Goal: Task Accomplishment & Management: Use online tool/utility

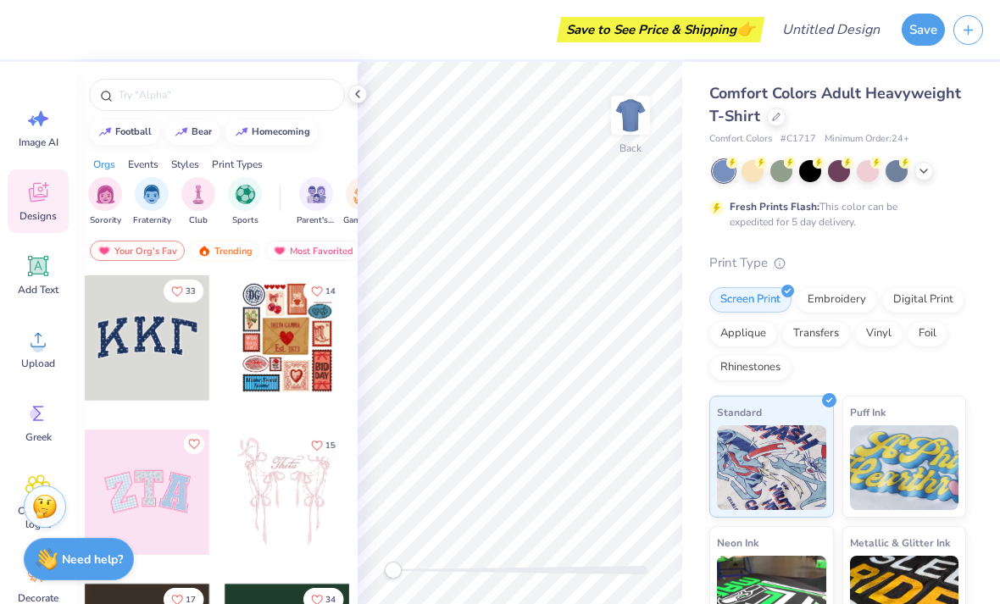
click at [633, 129] on img at bounding box center [631, 115] width 34 height 34
click at [775, 118] on icon at bounding box center [776, 117] width 8 height 8
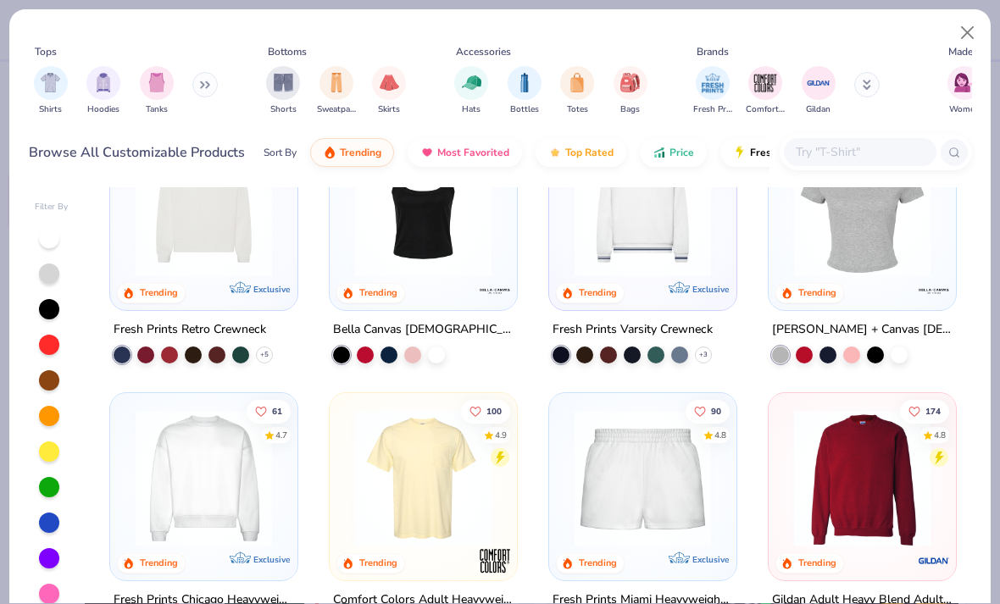
scroll to position [671, 0]
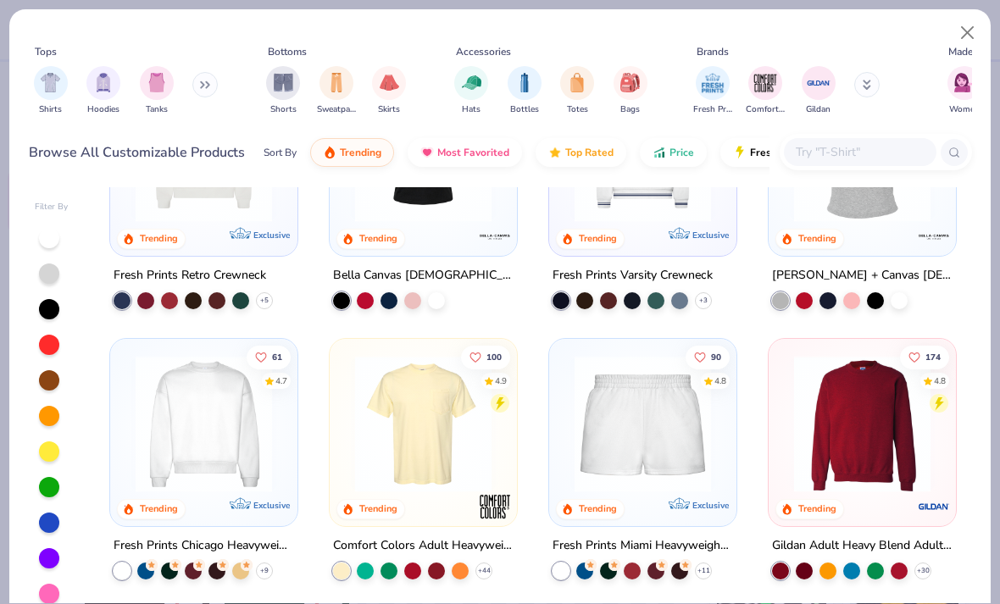
click at [167, 382] on img at bounding box center [203, 424] width 153 height 136
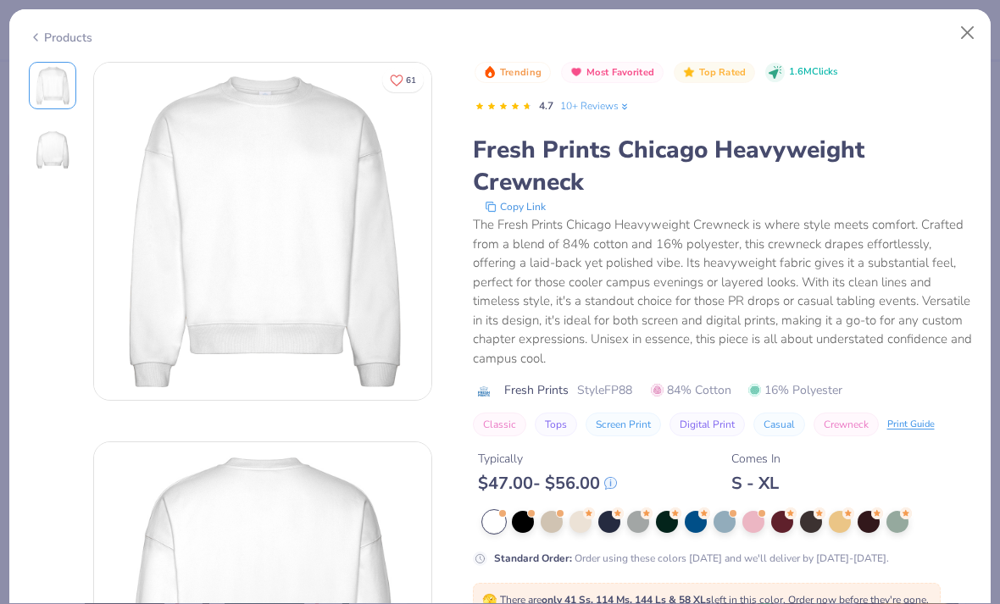
click at [755, 518] on div at bounding box center [754, 522] width 22 height 22
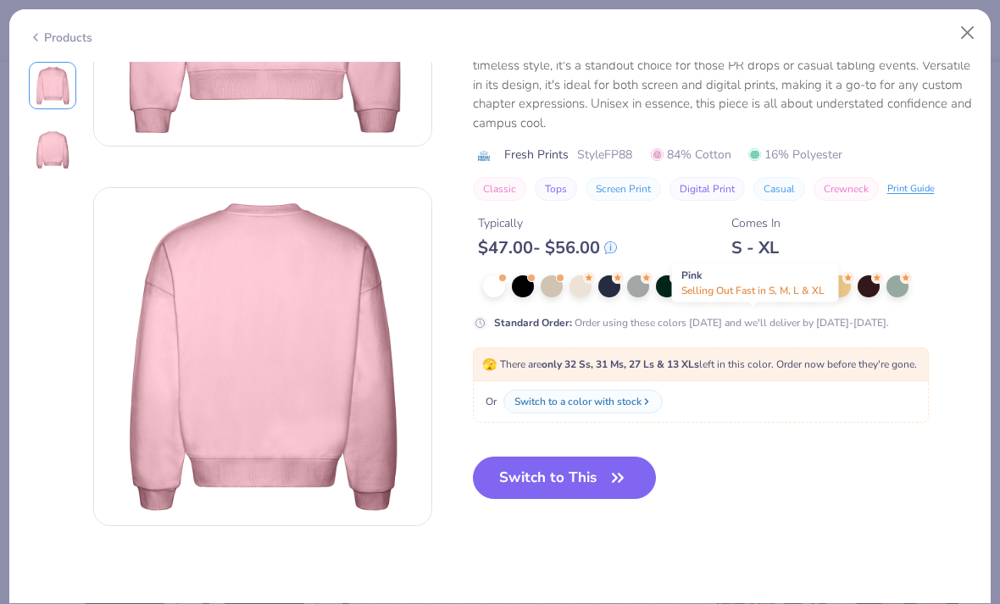
scroll to position [407, 0]
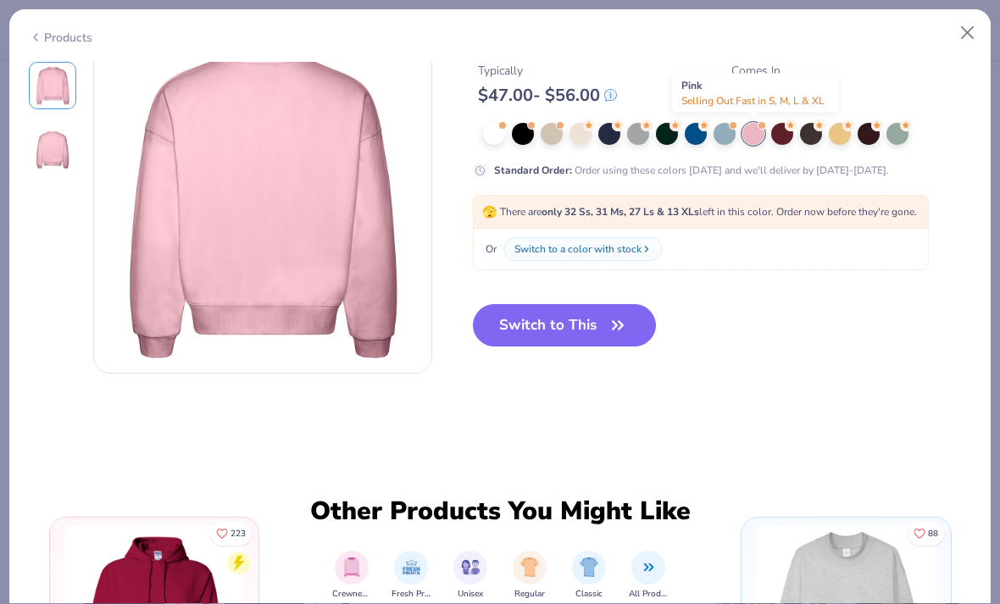
click at [620, 331] on icon "button" at bounding box center [618, 326] width 24 height 24
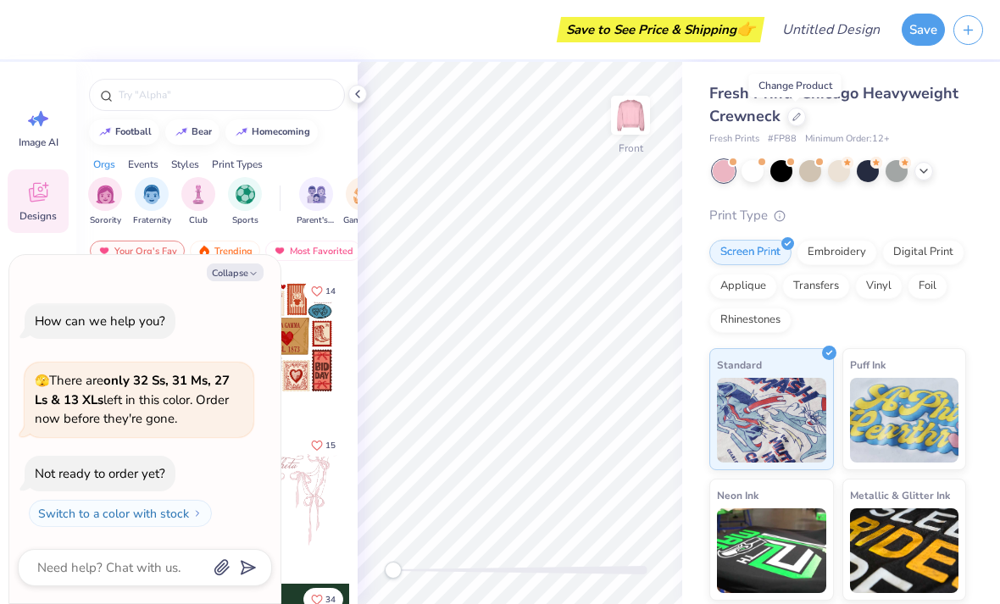
click at [248, 281] on button "Collapse" at bounding box center [235, 273] width 57 height 18
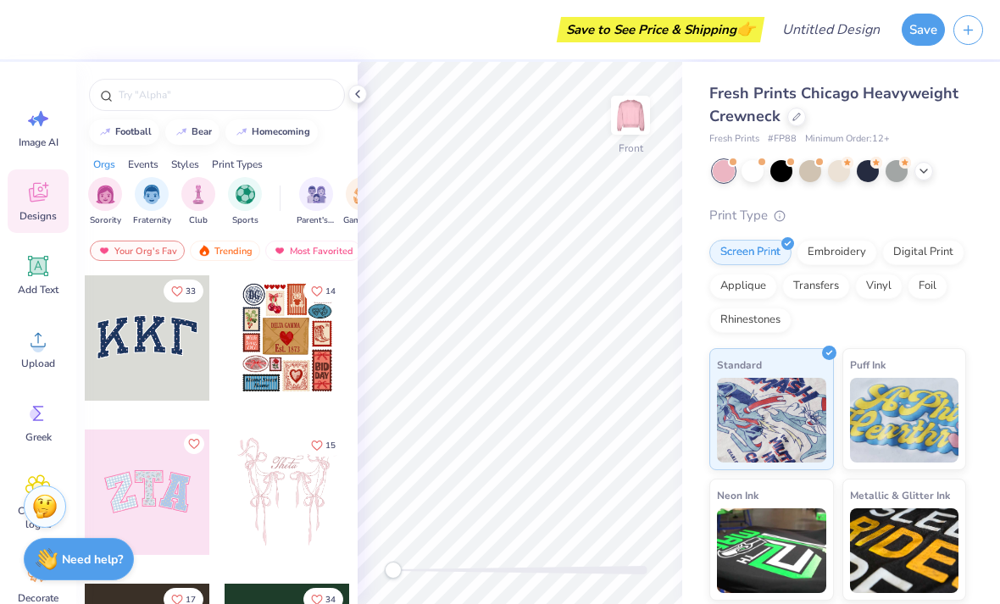
click at [171, 482] on div at bounding box center [147, 492] width 125 height 125
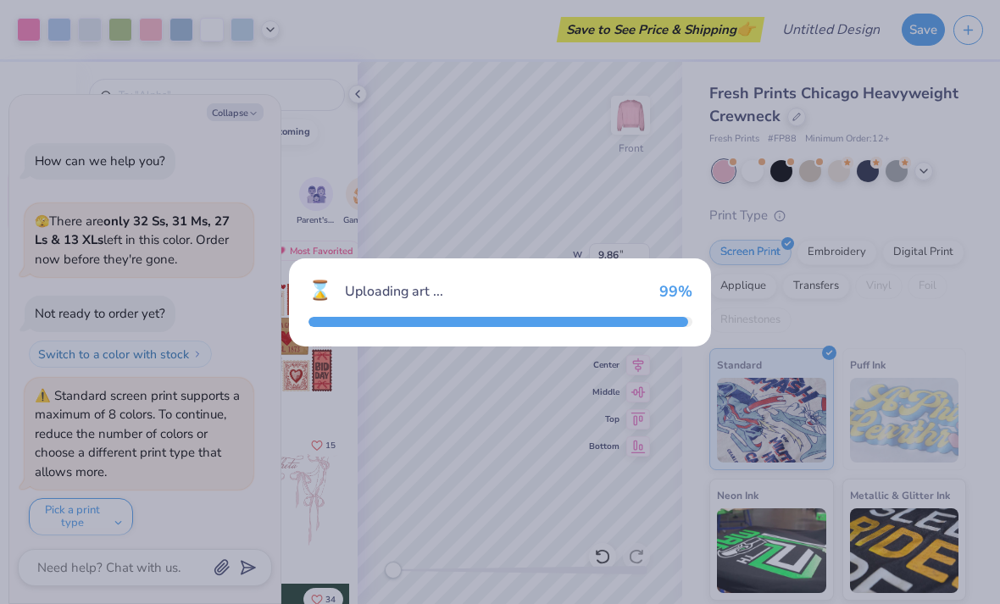
scroll to position [4, 0]
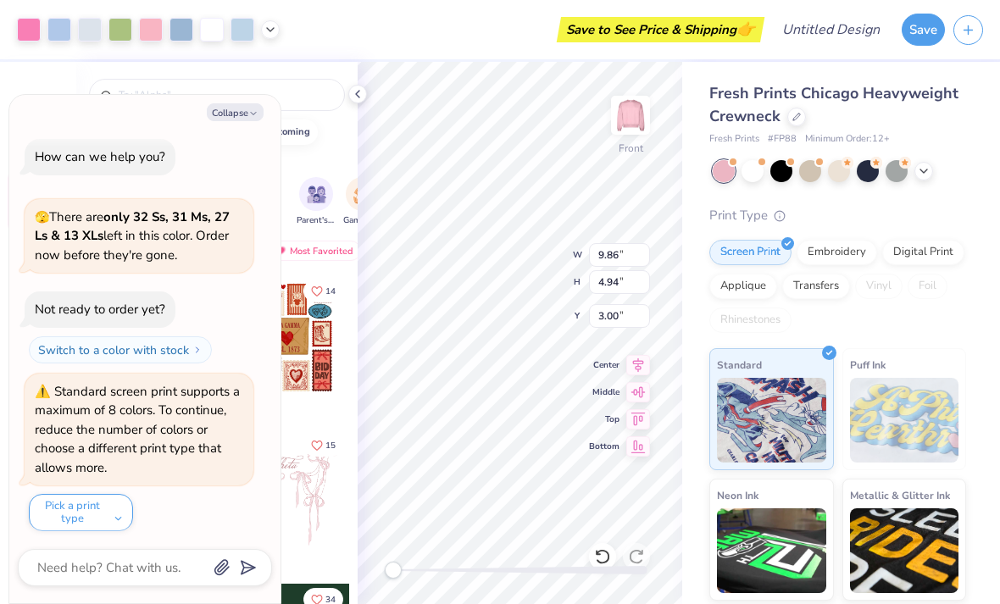
click at [223, 110] on button "Collapse" at bounding box center [235, 112] width 57 height 18
type textarea "x"
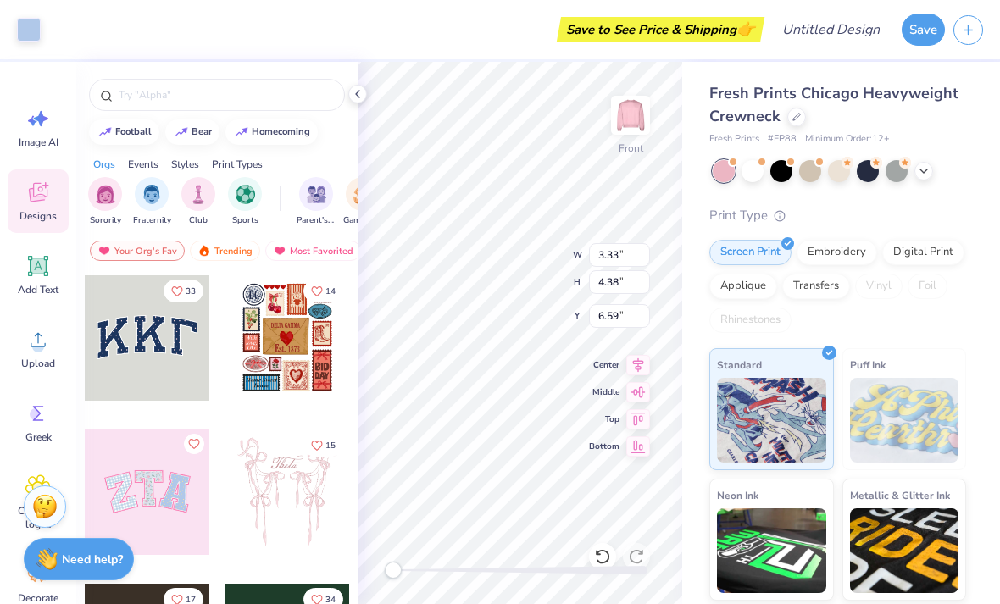
click at [604, 554] on icon at bounding box center [602, 556] width 17 height 17
click at [603, 553] on icon at bounding box center [602, 556] width 17 height 17
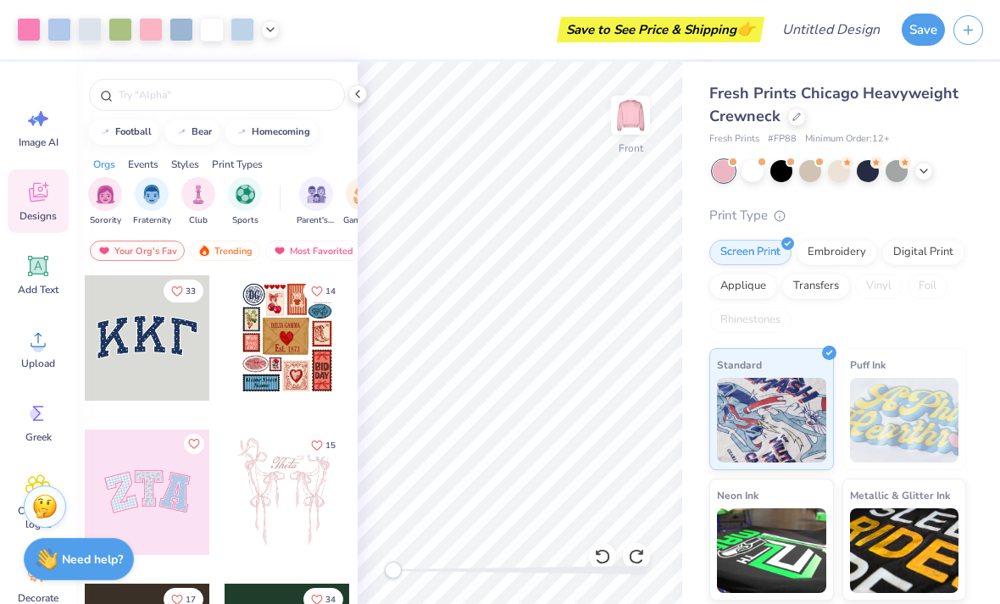
click at [603, 555] on icon at bounding box center [602, 556] width 17 height 17
click at [603, 559] on icon at bounding box center [602, 556] width 17 height 17
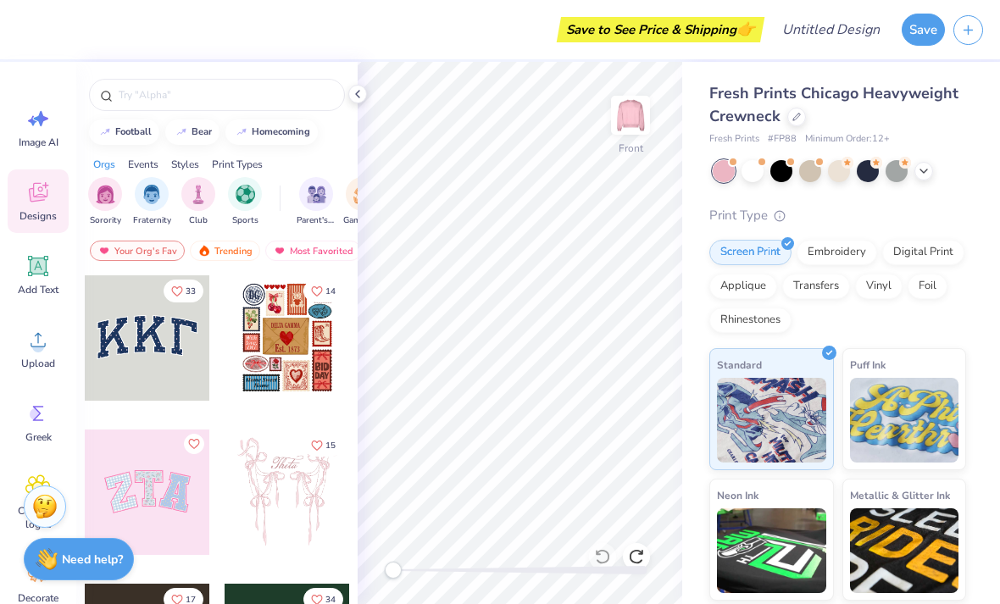
click at [638, 119] on img at bounding box center [631, 115] width 34 height 34
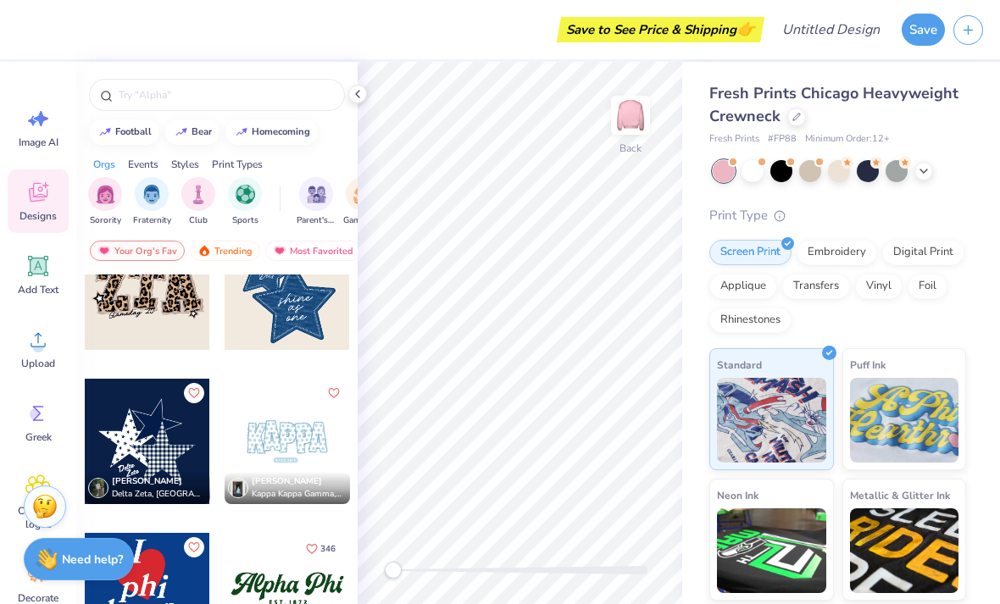
scroll to position [1440, 0]
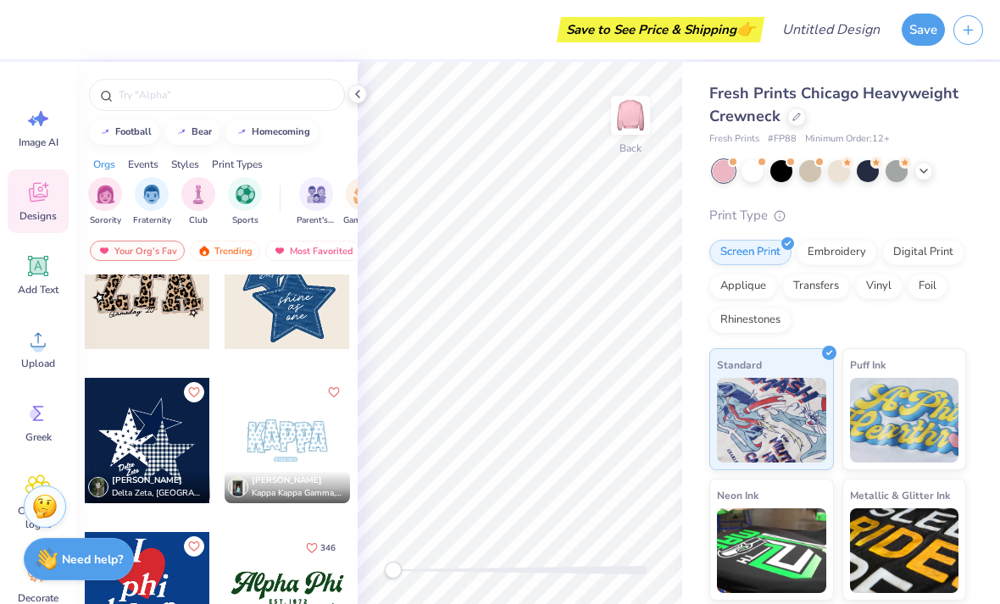
click at [269, 443] on div at bounding box center [287, 440] width 125 height 125
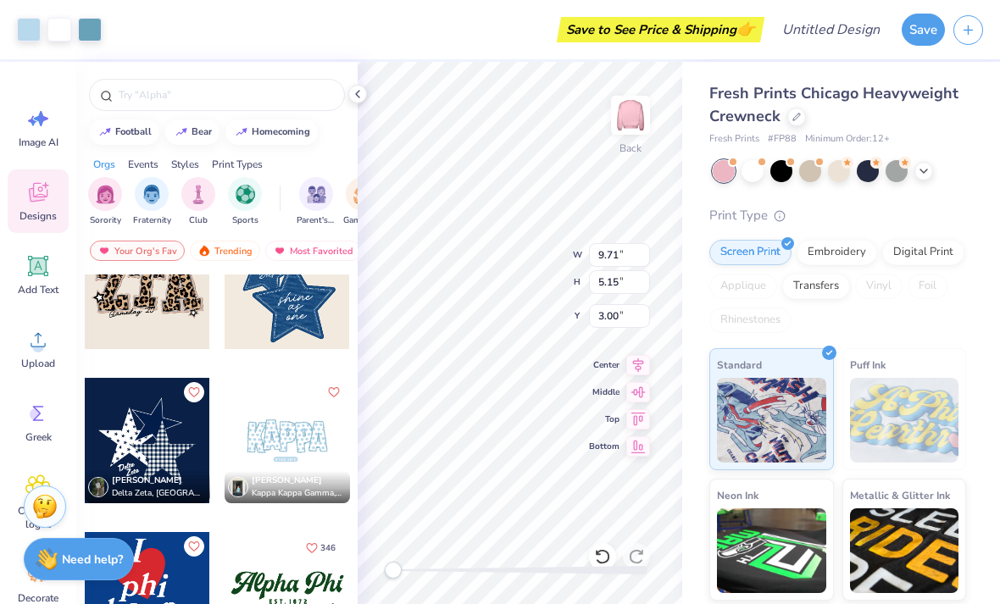
click at [606, 554] on icon at bounding box center [602, 556] width 17 height 17
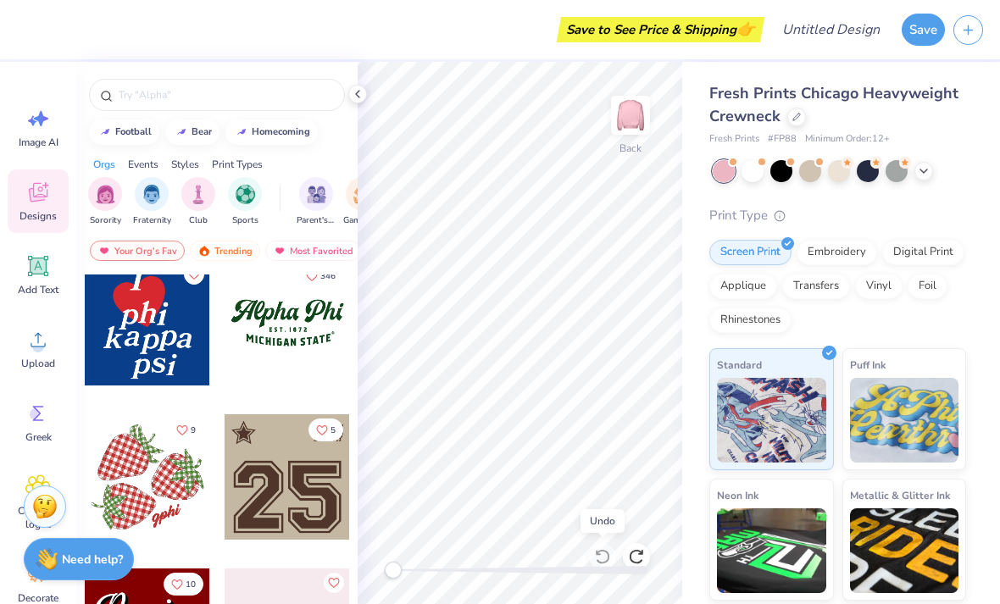
scroll to position [1713, 0]
click at [114, 222] on span "Sorority" at bounding box center [105, 220] width 31 height 13
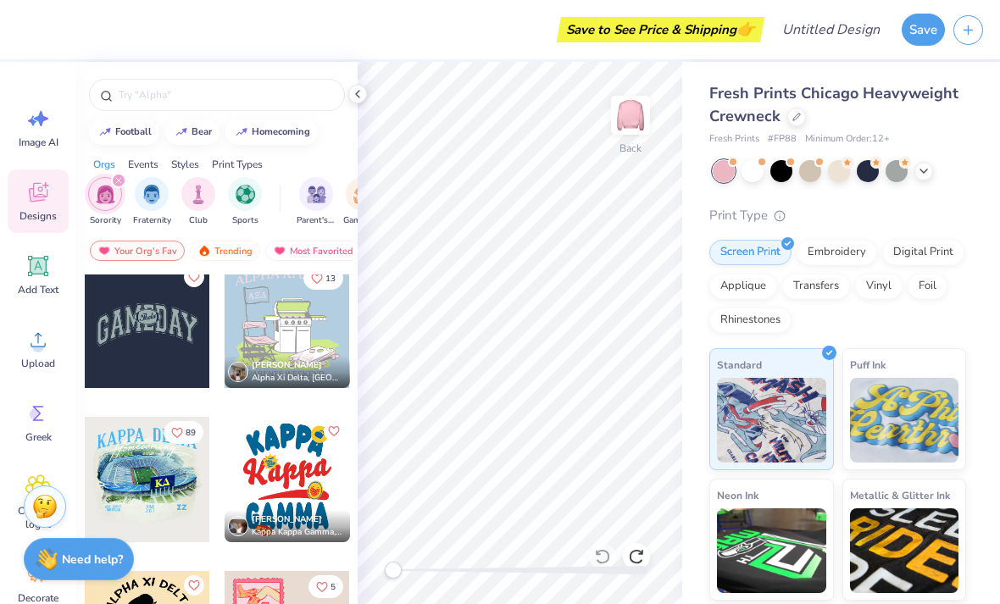
scroll to position [2335, 0]
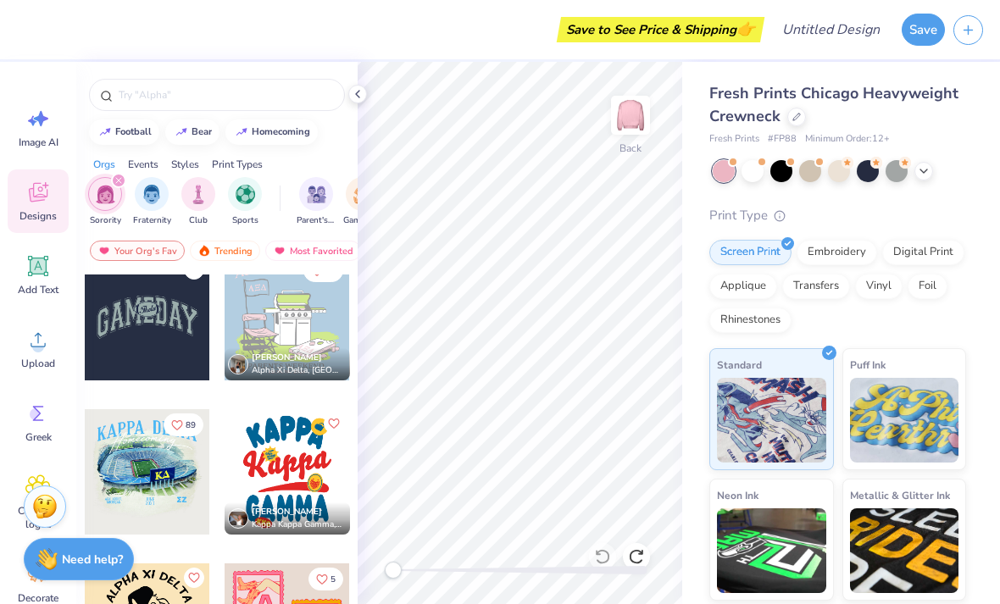
click at [124, 103] on input "text" at bounding box center [225, 94] width 217 height 17
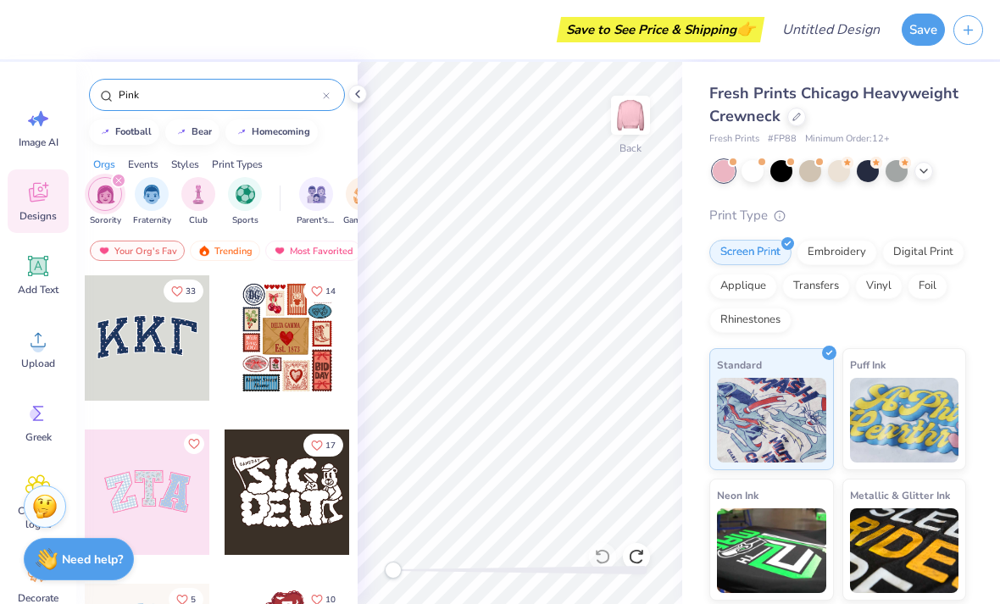
type input "Pink"
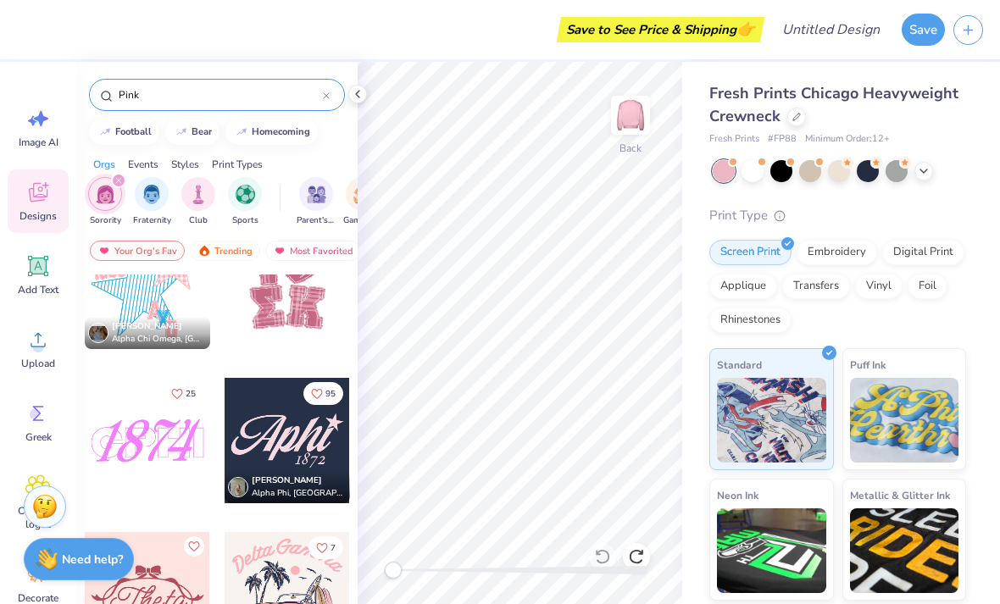
scroll to position [301, 0]
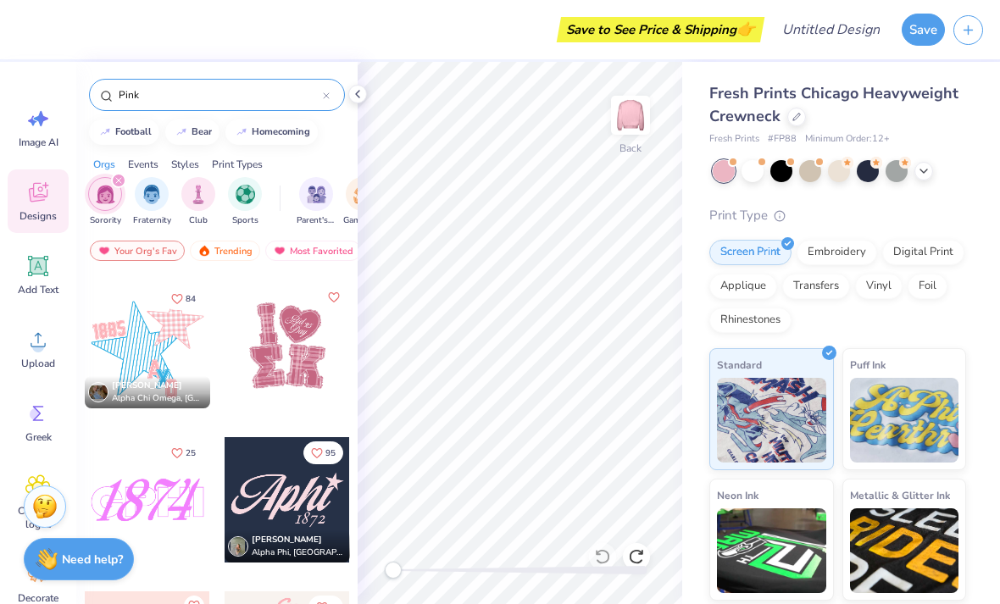
click at [125, 354] on div at bounding box center [147, 345] width 125 height 125
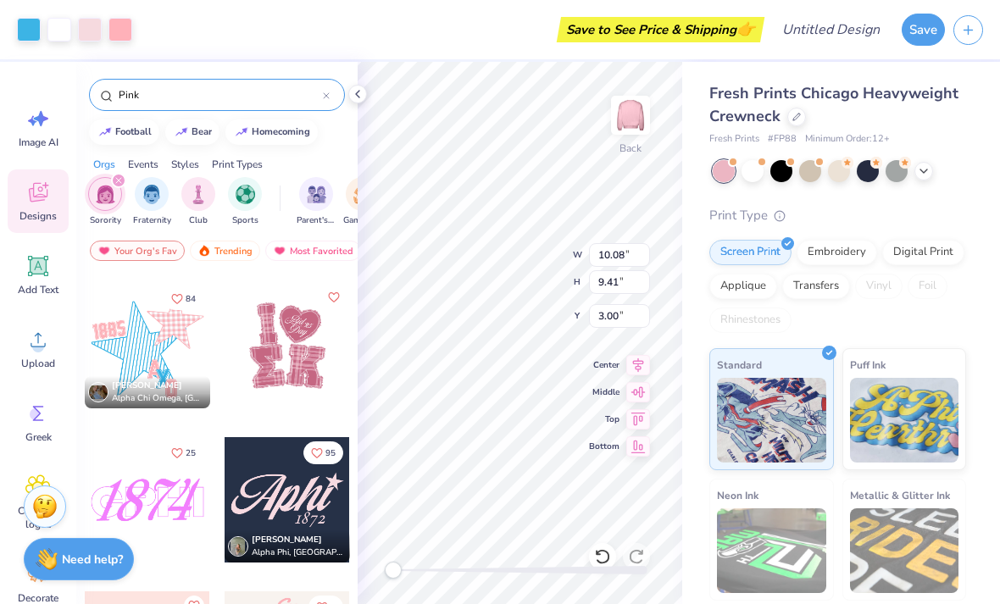
click at [610, 552] on icon at bounding box center [602, 556] width 17 height 17
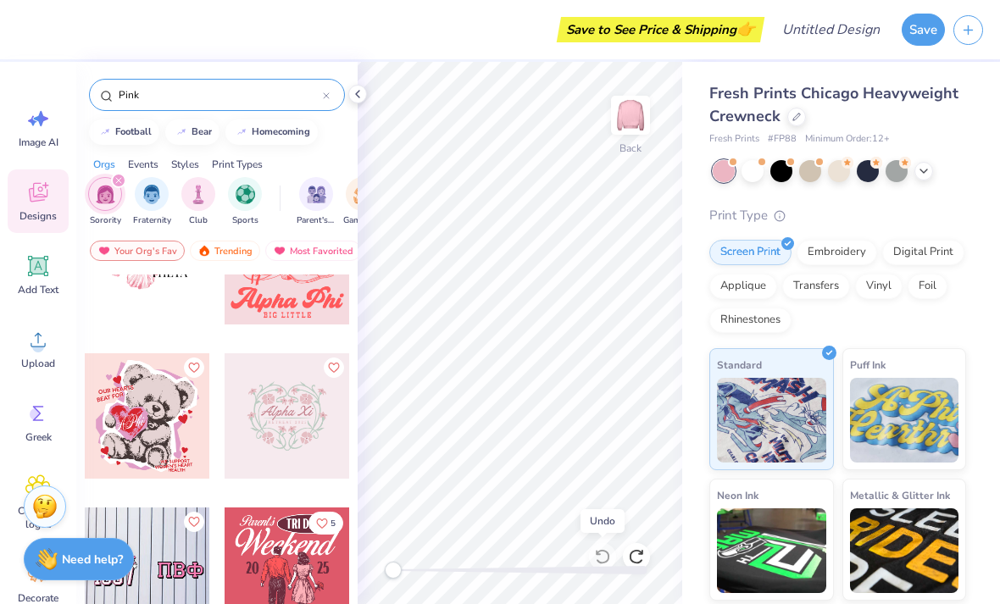
scroll to position [1016, 0]
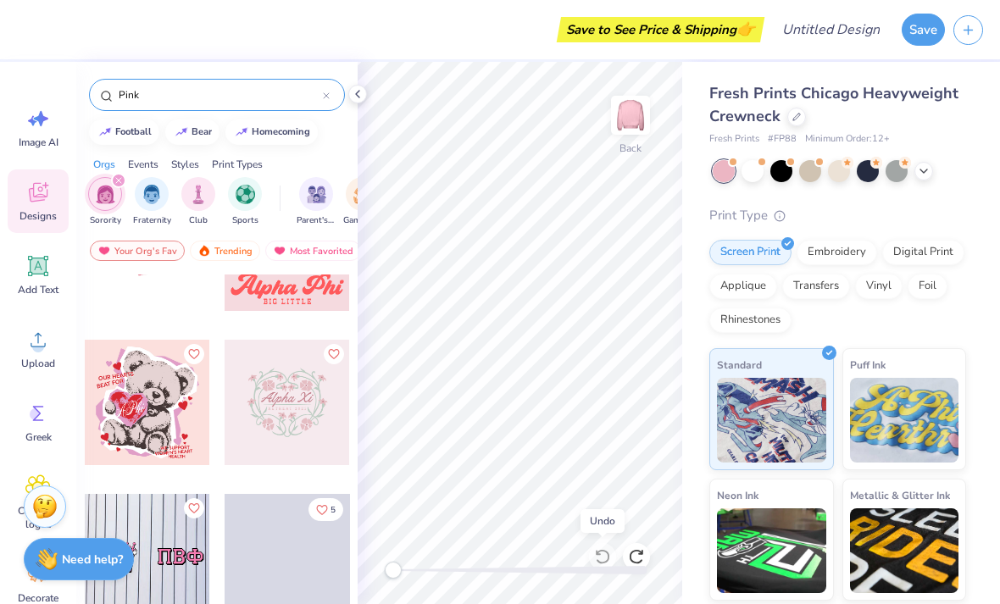
click at [636, 117] on img at bounding box center [631, 115] width 34 height 34
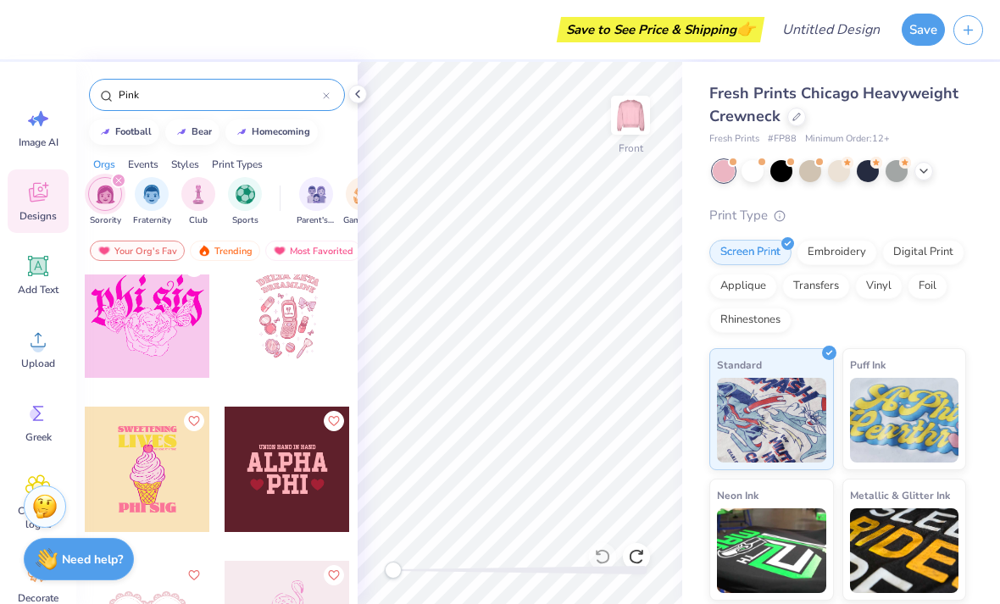
scroll to position [4844, 0]
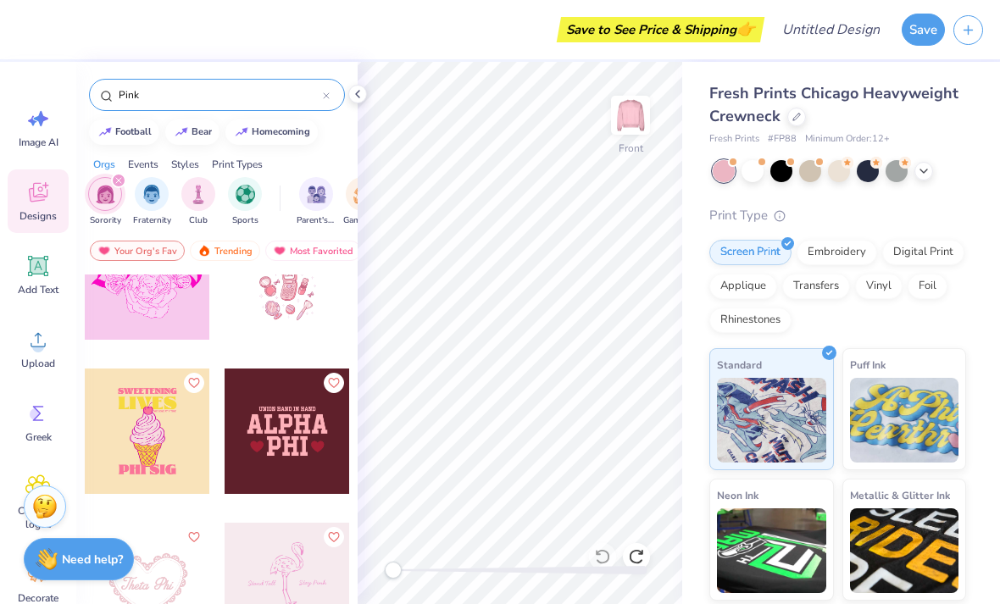
click at [328, 103] on div at bounding box center [326, 94] width 7 height 15
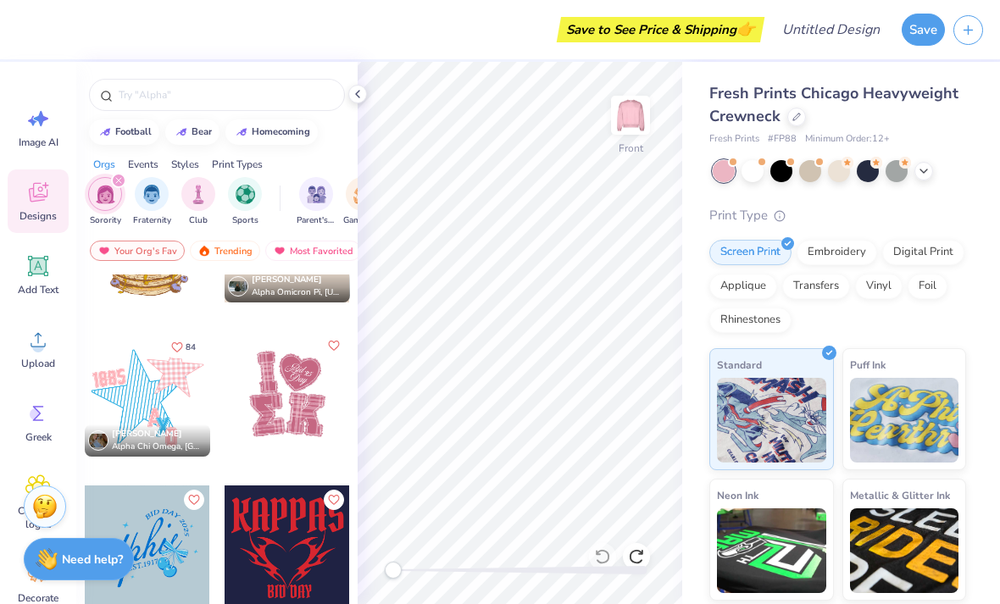
scroll to position [2787, 0]
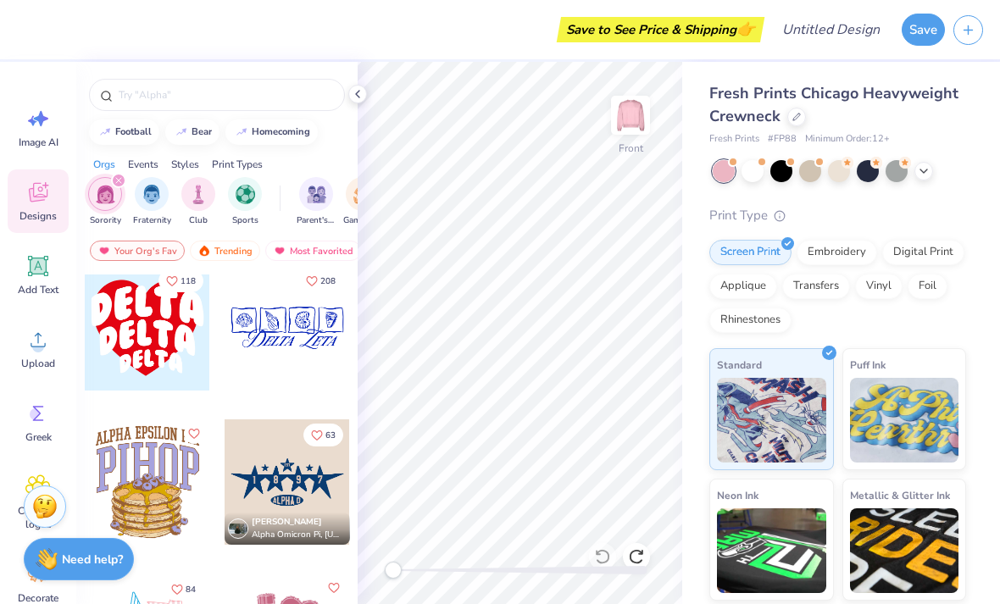
click at [217, 261] on div "Trending" at bounding box center [225, 251] width 70 height 20
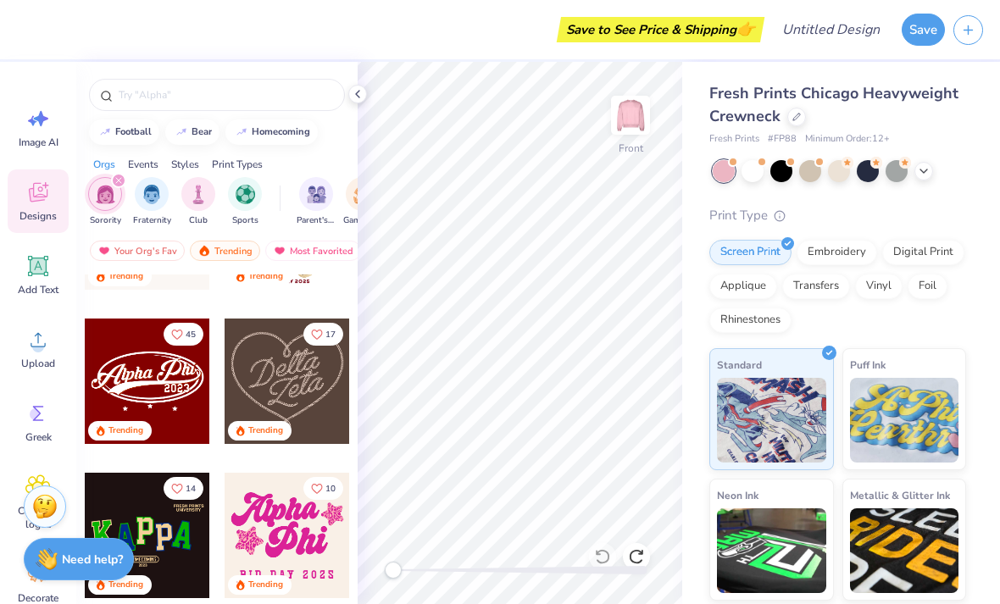
scroll to position [415, 0]
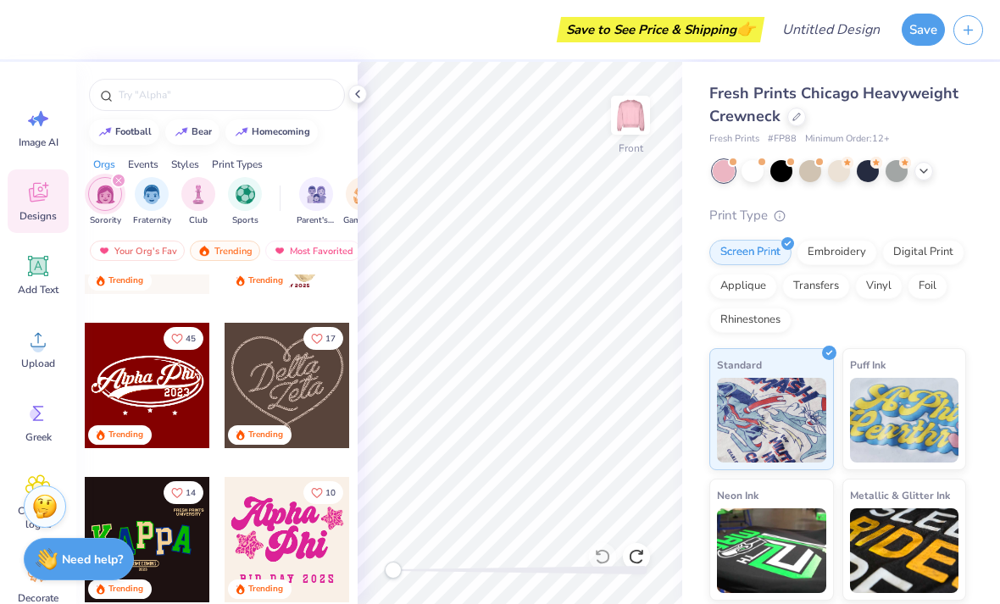
click at [329, 253] on div "Most Favorited" at bounding box center [313, 251] width 96 height 20
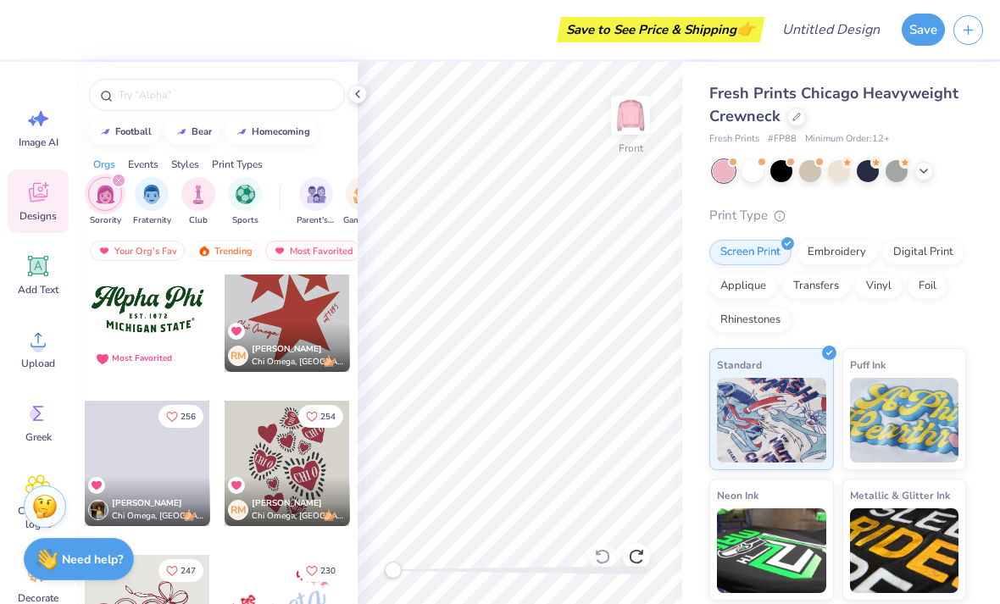
scroll to position [26, 0]
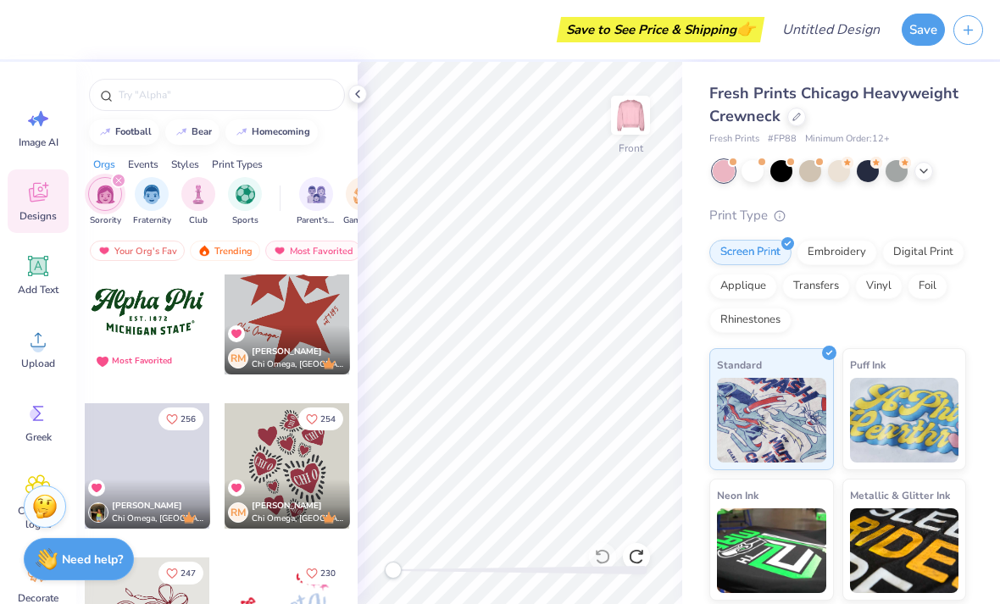
click at [195, 482] on span at bounding box center [147, 466] width 125 height 125
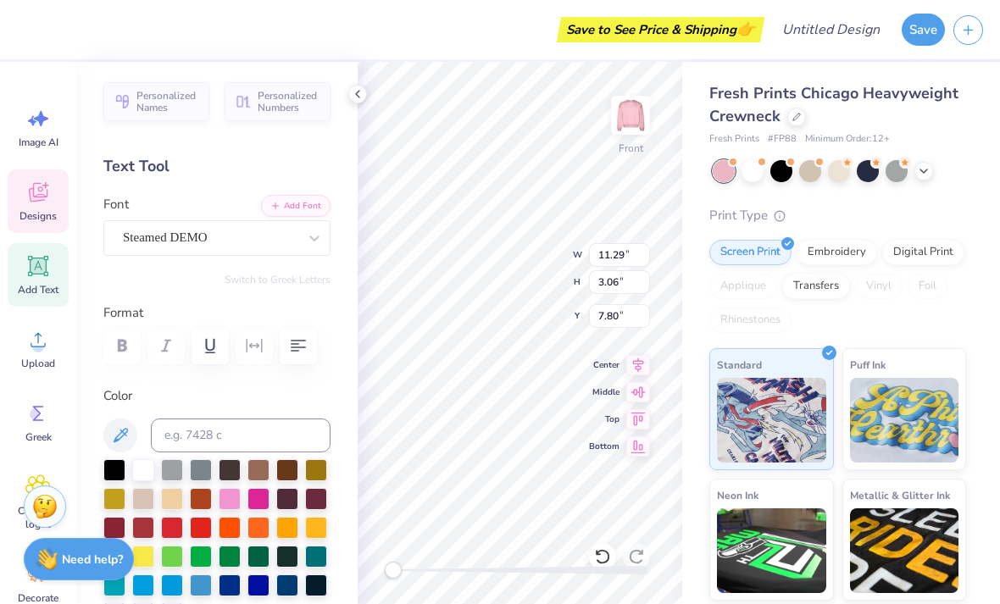
scroll to position [0, 0]
click at [125, 111] on button "Personalized Names" at bounding box center [156, 101] width 106 height 39
type input "12.43"
type input "2.00"
type input "10.50"
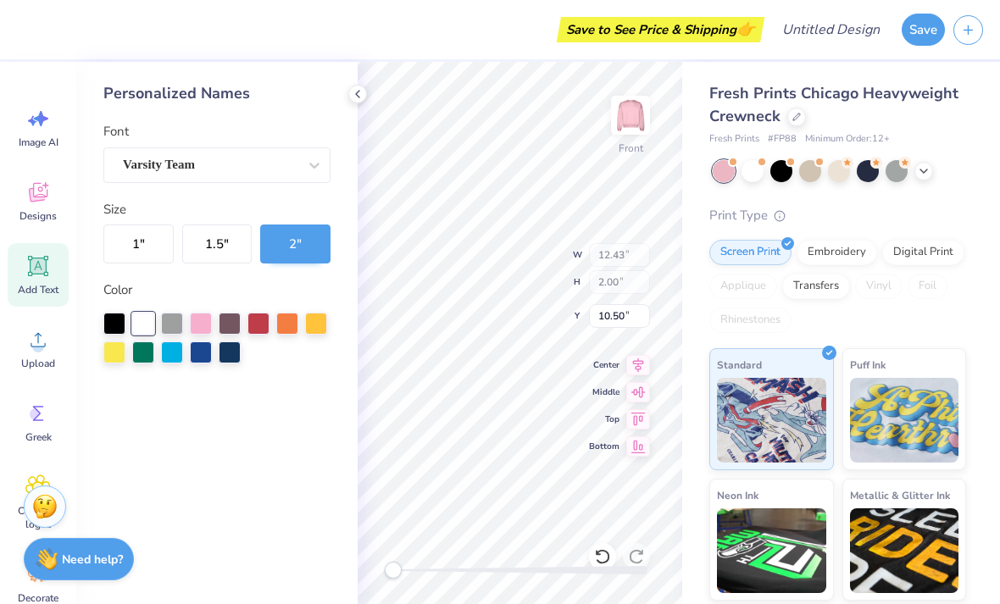
click at [611, 556] on div at bounding box center [602, 556] width 27 height 27
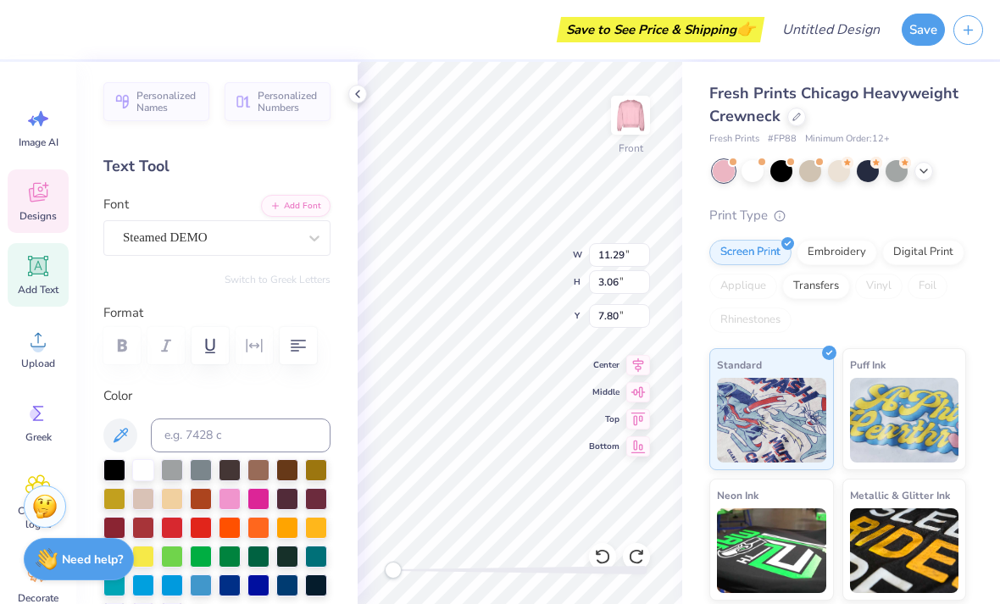
click at [23, 209] on span "Designs" at bounding box center [37, 216] width 37 height 14
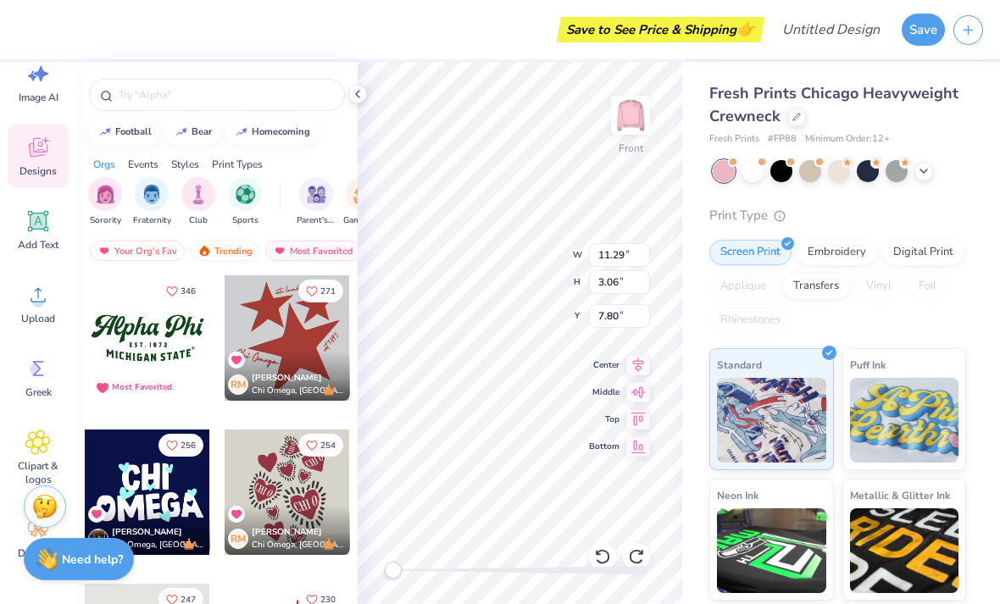
scroll to position [45, 0]
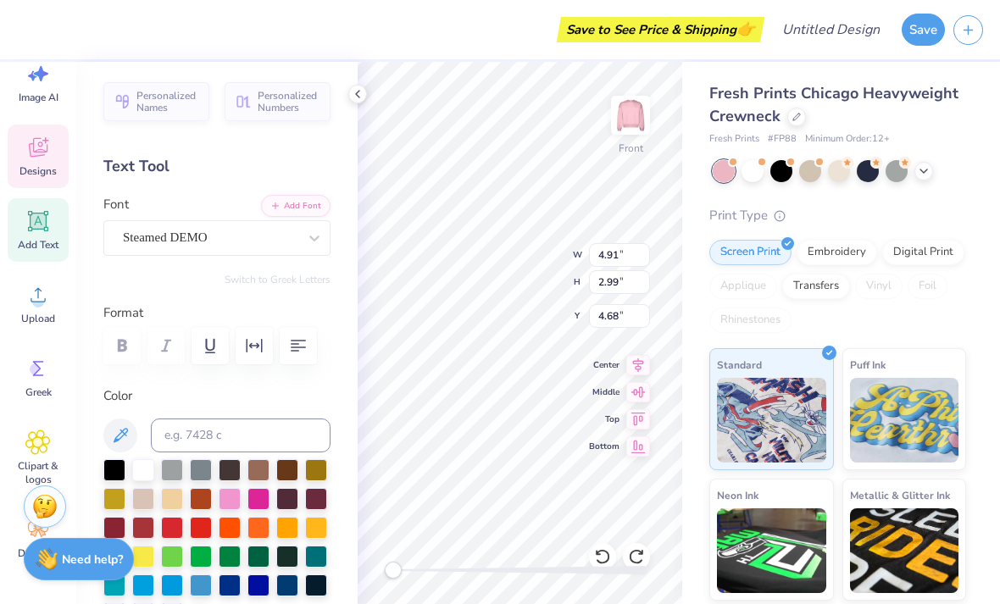
click at [597, 559] on icon at bounding box center [602, 556] width 17 height 17
click at [601, 549] on icon at bounding box center [602, 556] width 17 height 17
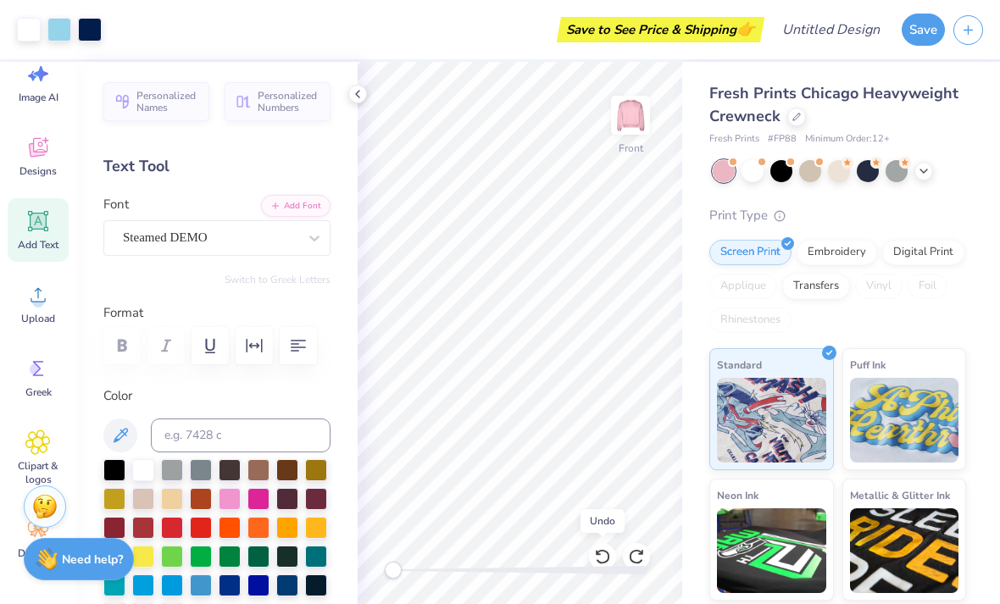
click at [601, 533] on div at bounding box center [603, 535] width 10 height 5
click at [603, 546] on div at bounding box center [602, 556] width 27 height 27
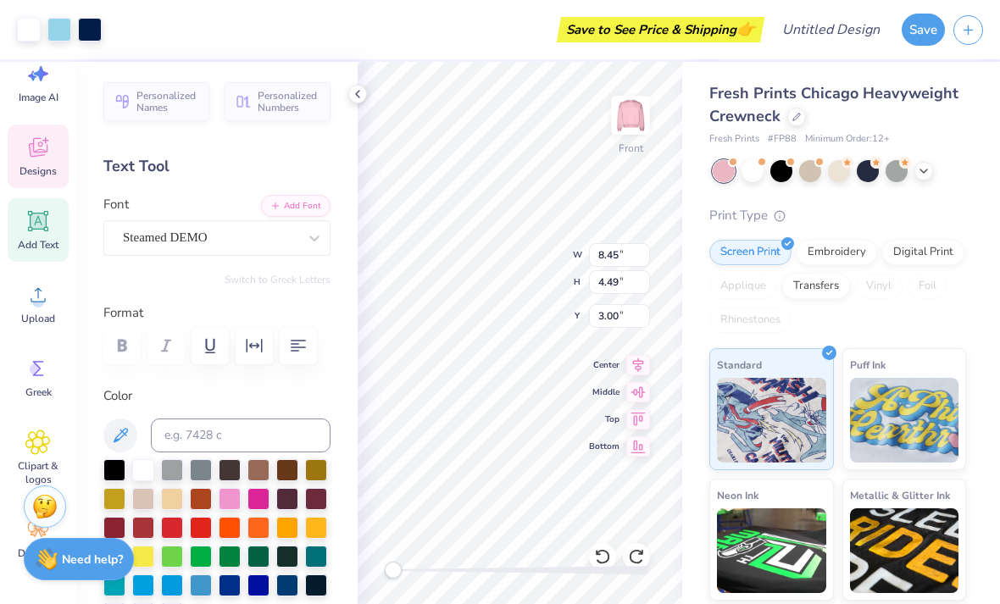
click at [602, 546] on div at bounding box center [602, 556] width 27 height 27
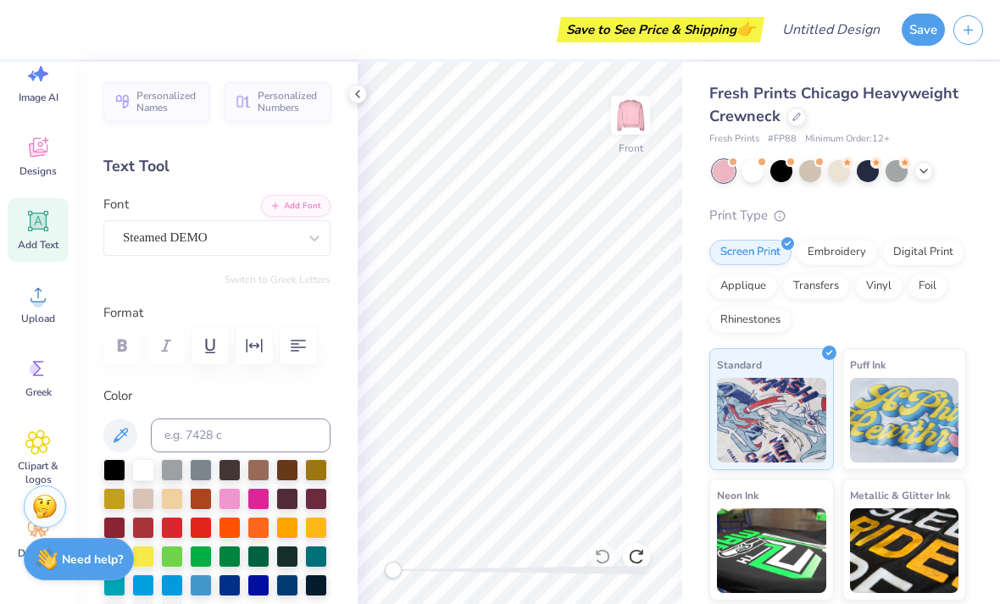
click at [38, 153] on icon at bounding box center [38, 150] width 16 height 14
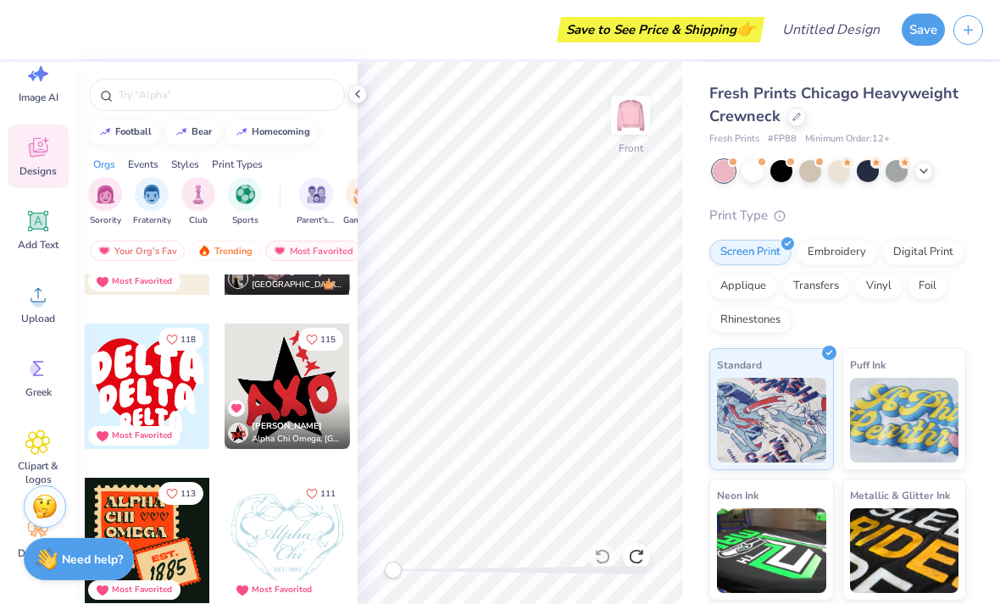
scroll to position [1339, 0]
click at [133, 410] on div at bounding box center [147, 387] width 125 height 125
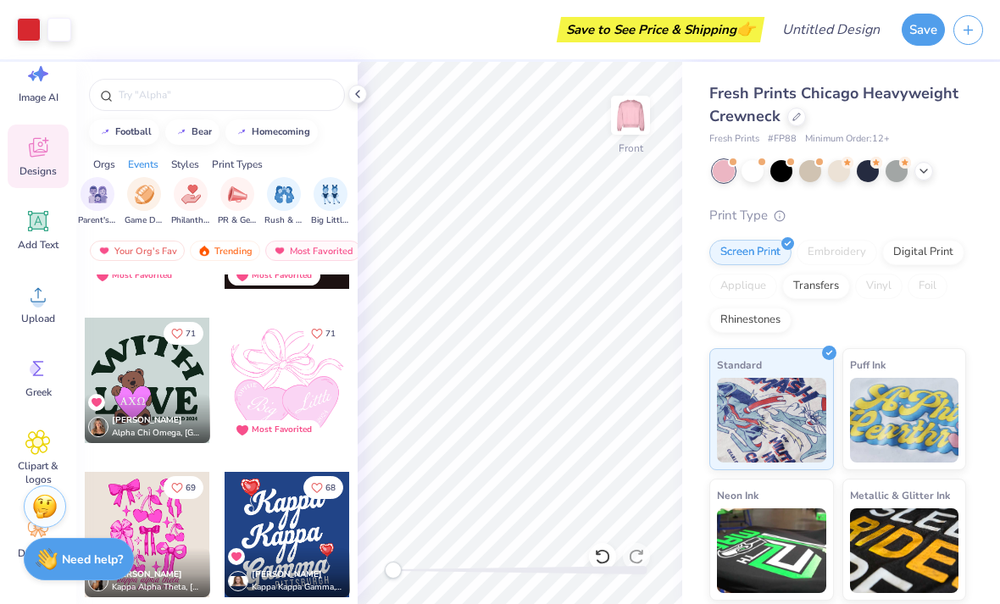
scroll to position [0, 235]
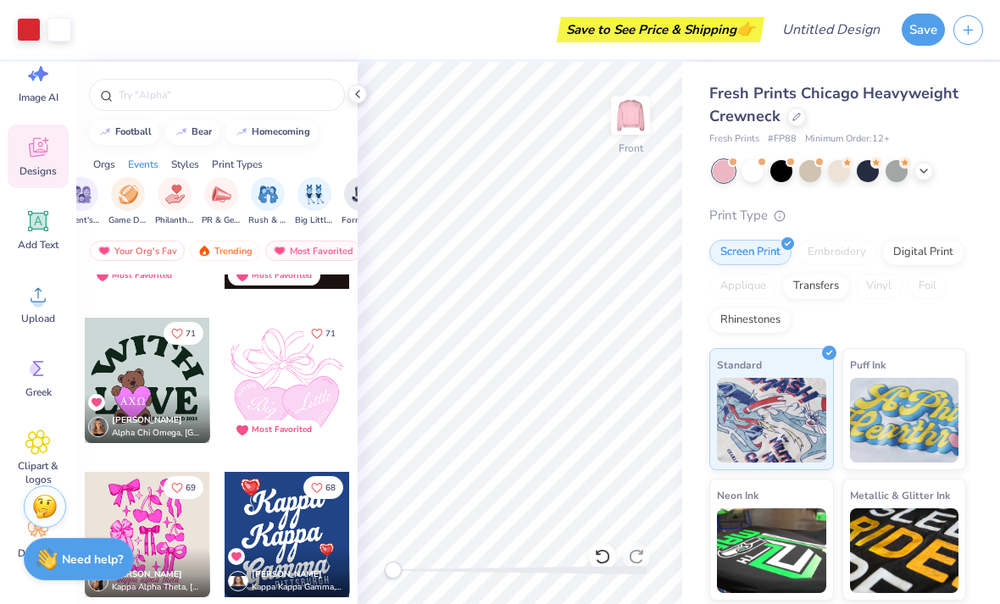
click at [215, 203] on img "filter for PR & General" at bounding box center [221, 194] width 19 height 19
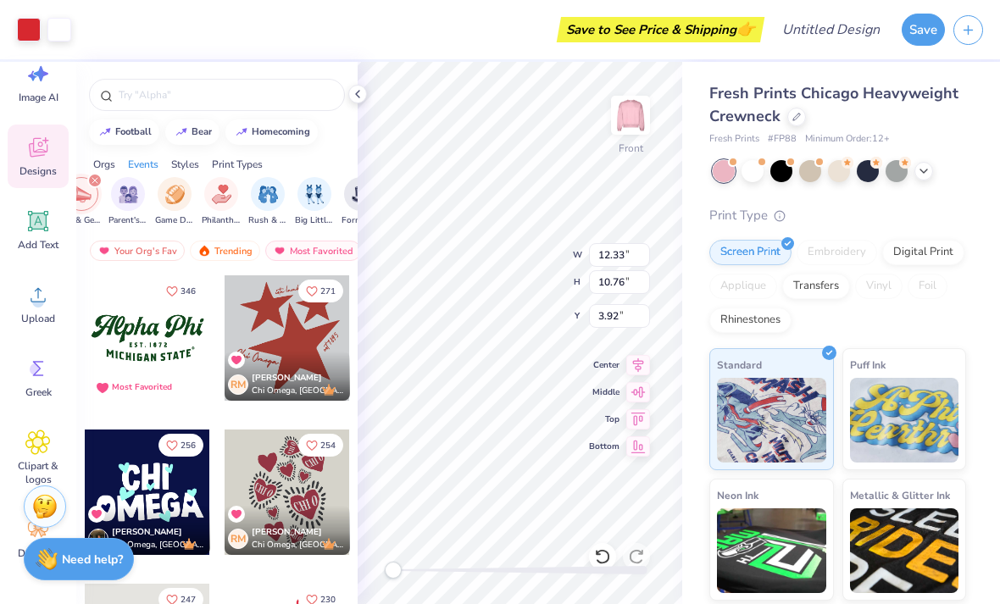
click at [594, 552] on icon at bounding box center [602, 556] width 17 height 17
type input "6.38"
click at [593, 548] on div at bounding box center [602, 556] width 27 height 27
type input "14.93"
type input "13.03"
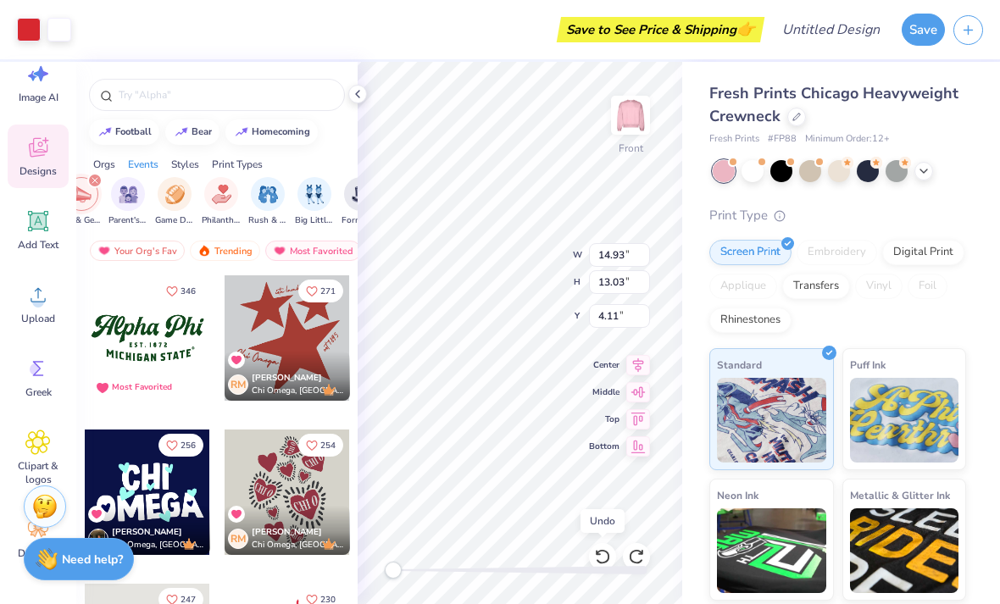
click at [598, 553] on icon at bounding box center [602, 556] width 14 height 15
type input "3.48"
click at [602, 551] on icon at bounding box center [602, 556] width 14 height 15
click at [604, 548] on div at bounding box center [602, 556] width 27 height 27
click at [603, 548] on div at bounding box center [602, 556] width 27 height 27
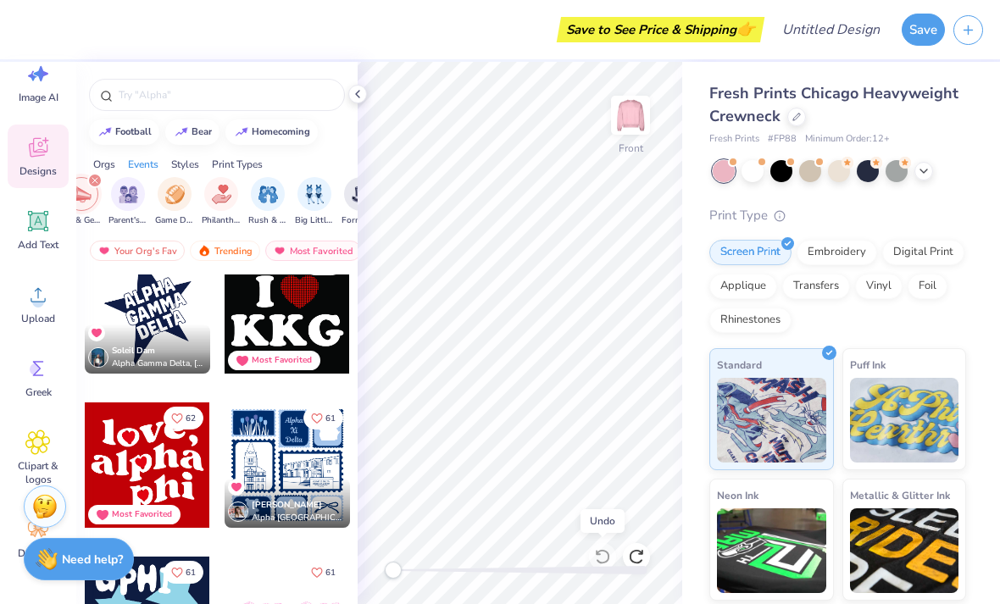
scroll to position [3427, 0]
